Goal: Task Accomplishment & Management: Manage account settings

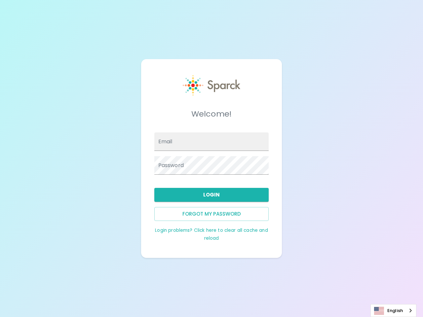
click at [211, 142] on input "Email" at bounding box center [211, 141] width 115 height 18
click at [211, 195] on button "Login" at bounding box center [211, 195] width 115 height 14
click at [211, 214] on button "Forgot my password" at bounding box center [211, 214] width 115 height 14
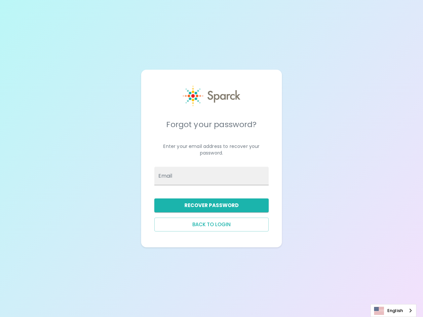
click at [211, 234] on div "Forgot your password? Enter your email address to recover your password. Email …" at bounding box center [211, 159] width 125 height 162
click at [393, 310] on link "English" at bounding box center [392, 310] width 45 height 12
